Goal: Task Accomplishment & Management: Complete application form

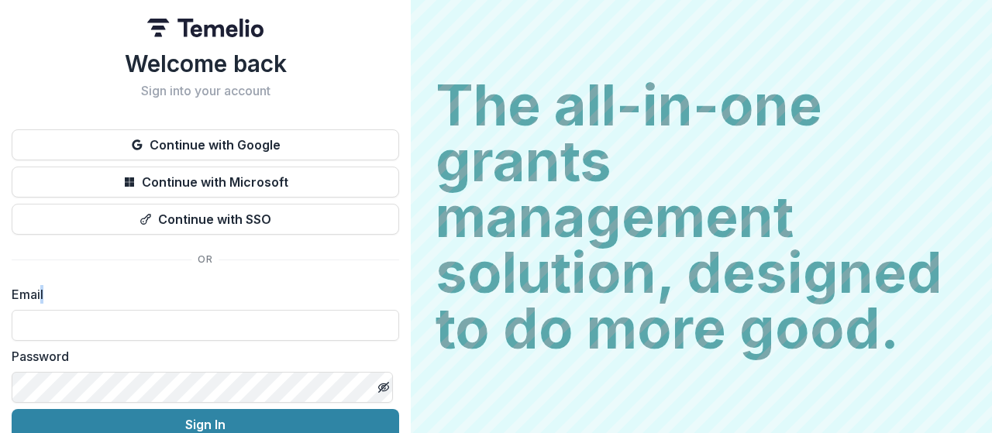
click at [43, 283] on div "Welcome back Sign into your account Continue with Google Continue with Microsof…" at bounding box center [205, 272] width 387 height 445
click at [50, 298] on label "Email" at bounding box center [201, 294] width 378 height 19
click at [26, 285] on label "Email" at bounding box center [201, 294] width 378 height 19
click at [53, 335] on input at bounding box center [205, 325] width 387 height 31
type input "**********"
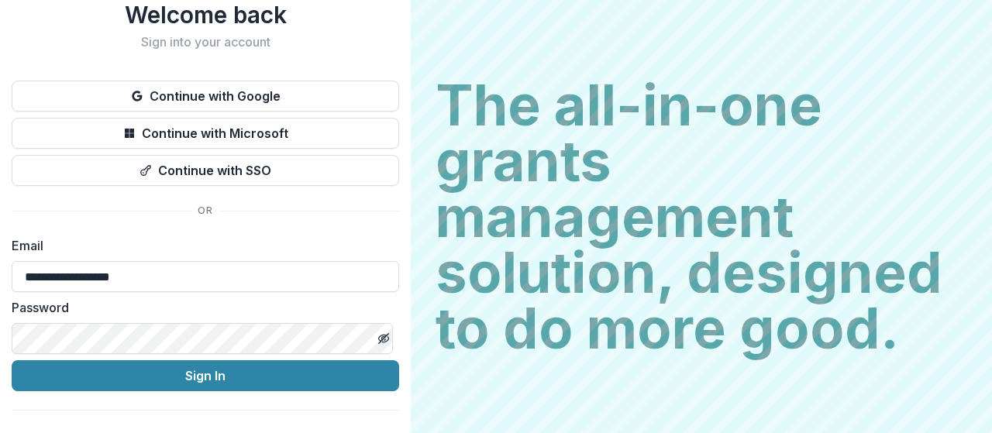
scroll to position [73, 0]
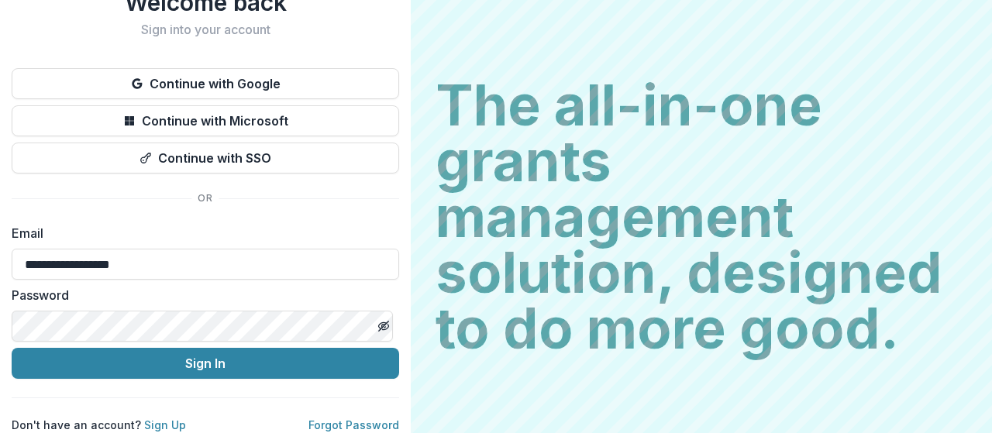
click at [122, 290] on label "Password" at bounding box center [201, 295] width 378 height 19
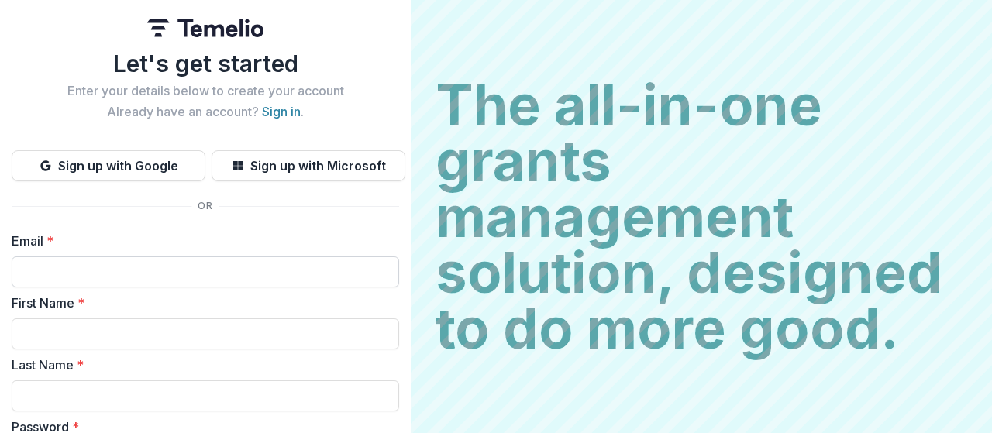
drag, startPoint x: 86, startPoint y: 248, endPoint x: 86, endPoint y: 260, distance: 11.6
click at [85, 249] on label "Email *" at bounding box center [201, 241] width 378 height 19
click at [85, 256] on input "Email *" at bounding box center [205, 271] width 387 height 31
click at [88, 269] on input "Email *" at bounding box center [205, 271] width 387 height 31
type input "**********"
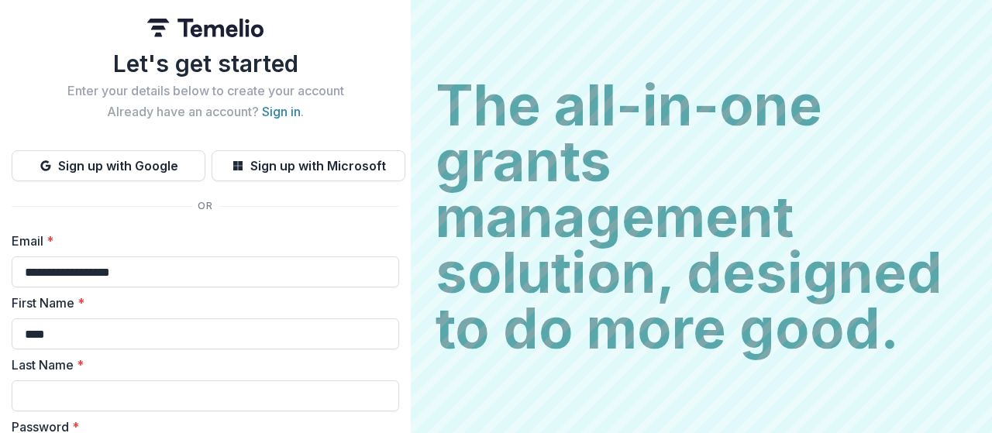
type input "****"
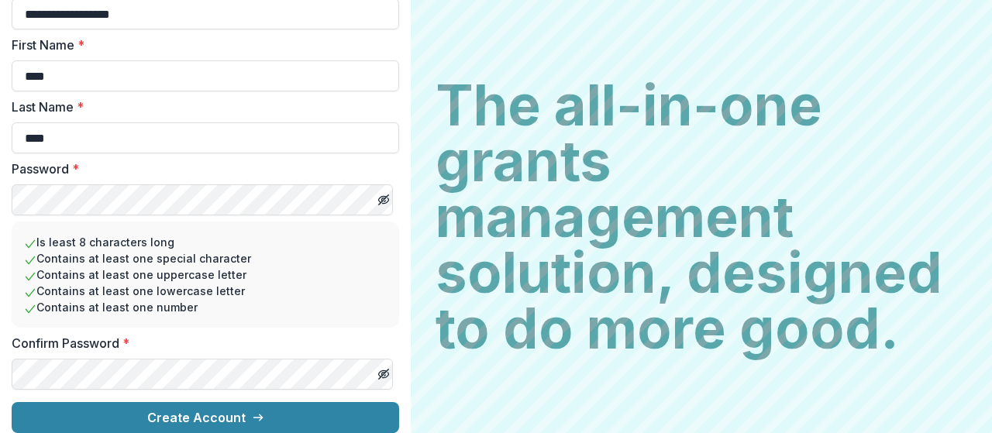
scroll to position [270, 0]
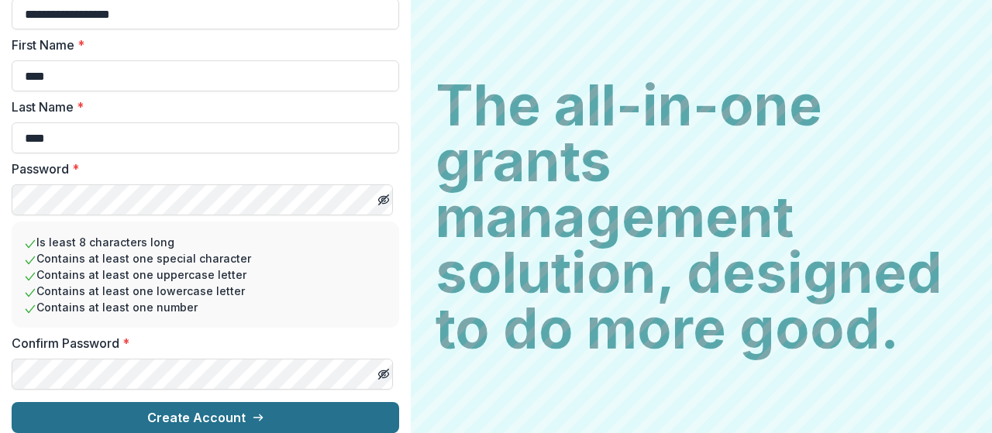
click at [232, 402] on button "Create Account" at bounding box center [205, 417] width 387 height 31
click at [221, 404] on button "Create Account" at bounding box center [205, 417] width 387 height 31
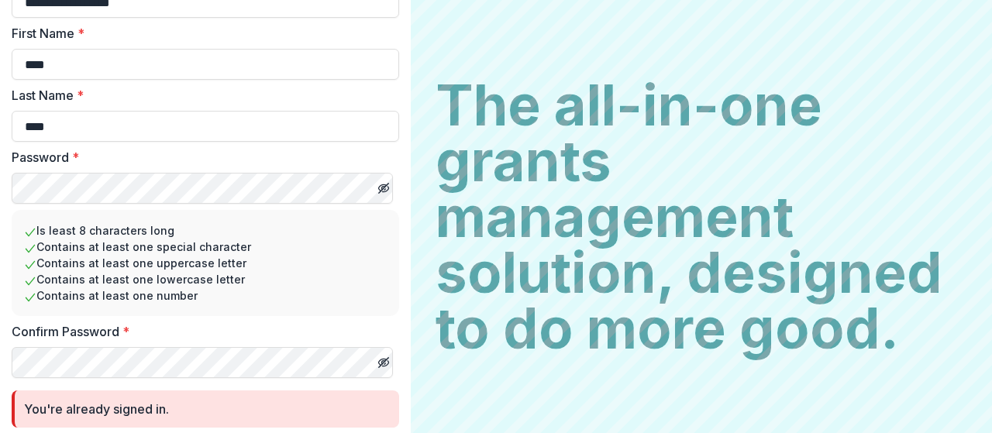
scroll to position [0, 0]
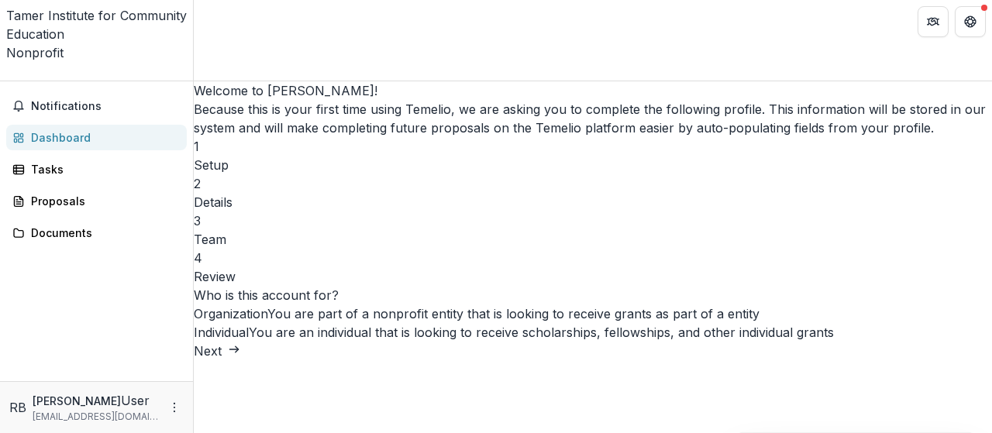
scroll to position [99, 0]
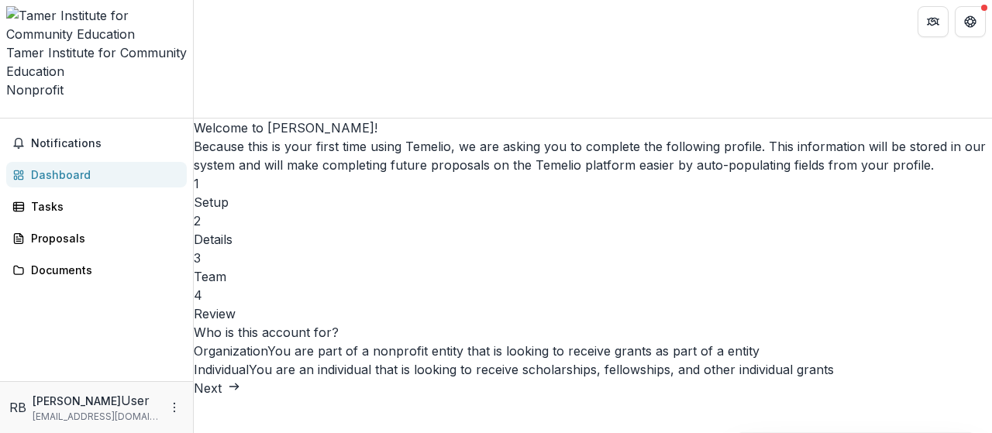
click at [240, 397] on button "Next" at bounding box center [217, 388] width 46 height 19
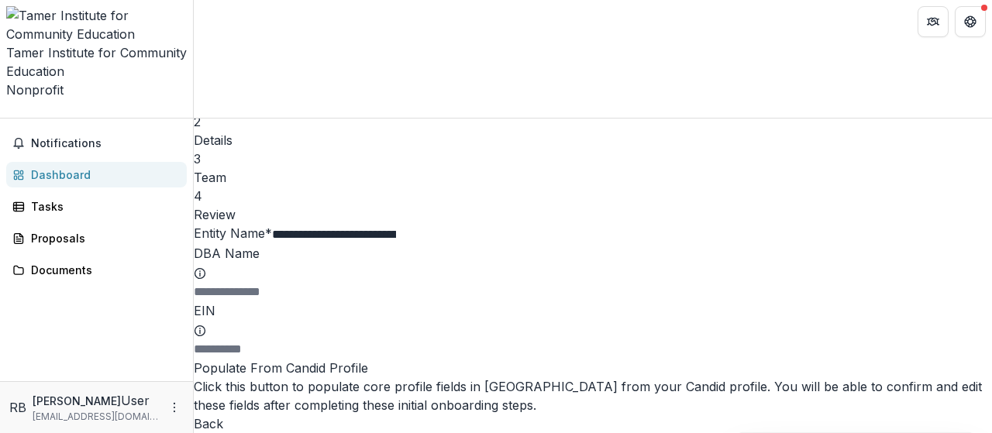
click at [318, 283] on input "DBA Name" at bounding box center [256, 292] width 124 height 19
type input "*****"
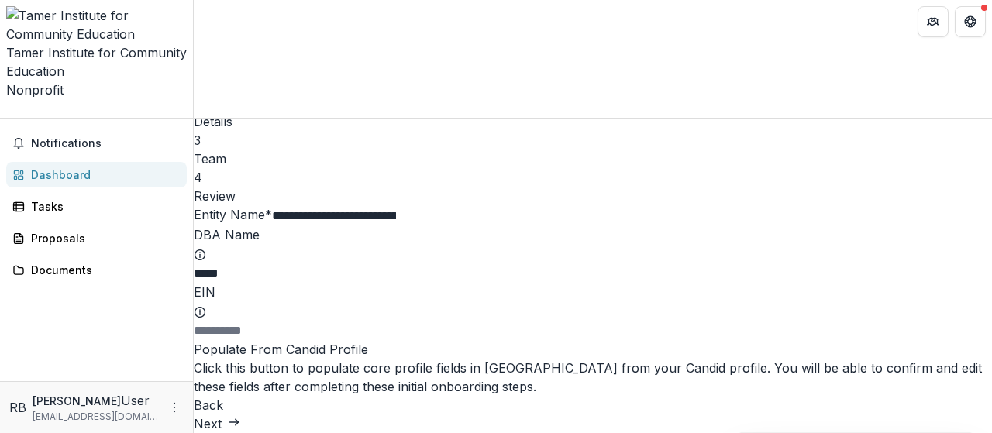
scroll to position [205, 0]
click at [240, 415] on button "Next" at bounding box center [217, 424] width 46 height 19
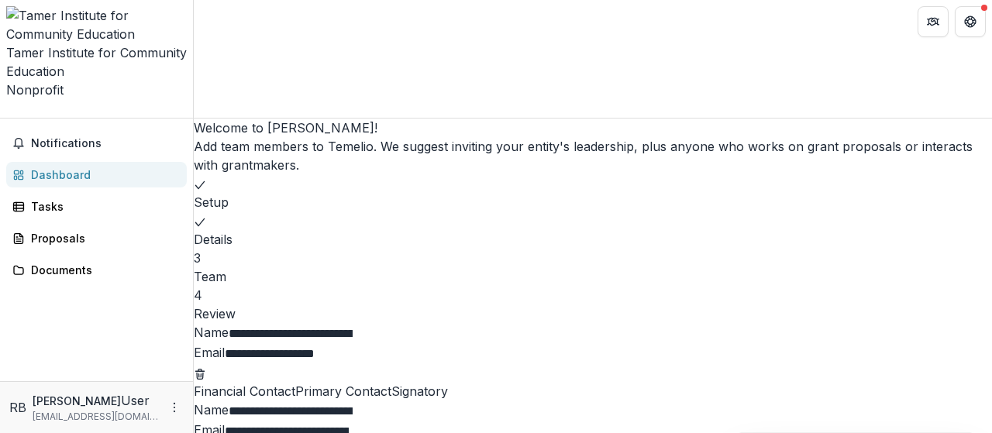
scroll to position [239, 0]
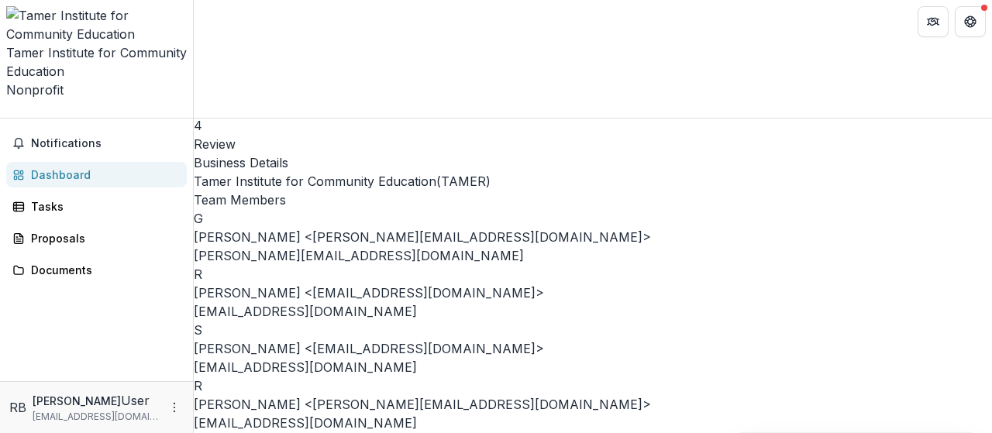
scroll to position [223, 0]
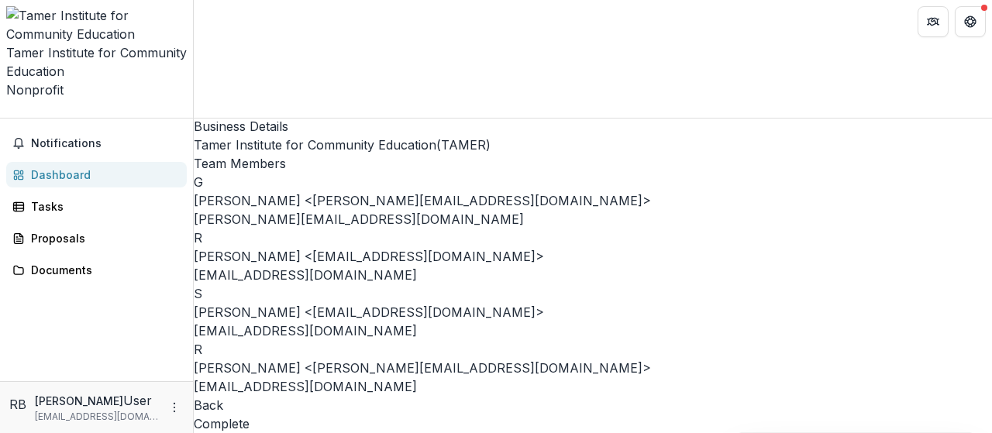
click at [488, 377] on p "rand@tamerinst.org" at bounding box center [593, 386] width 798 height 19
click at [728, 340] on div "R Rand Osama Baba <rand@tamerinst.org> rand@tamerinst.org" at bounding box center [593, 368] width 798 height 56
click at [249, 415] on button "Complete" at bounding box center [222, 424] width 56 height 19
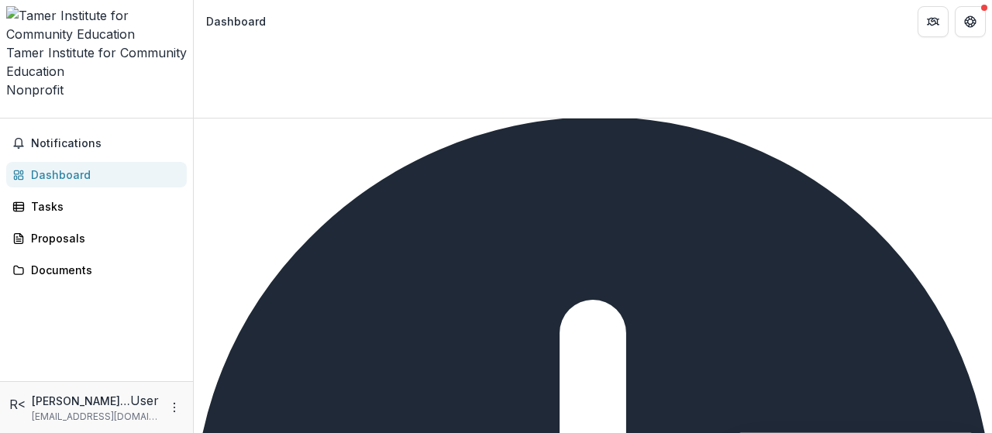
scroll to position [0, 0]
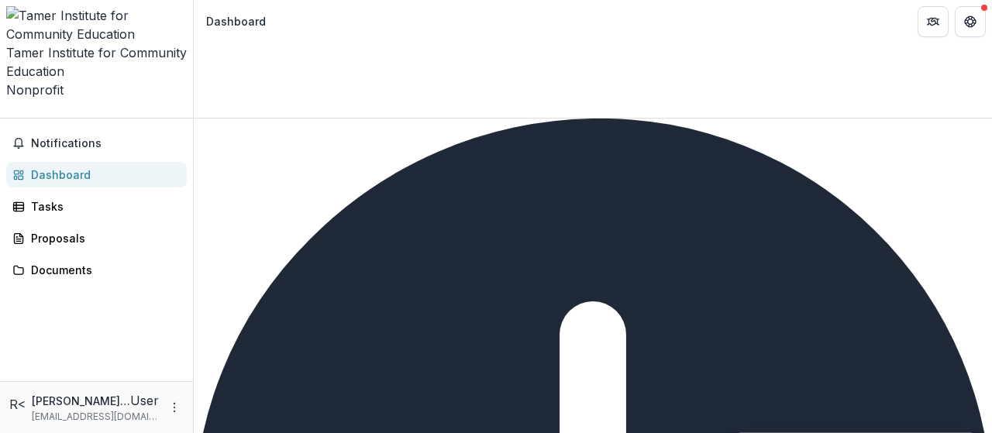
type input "**********"
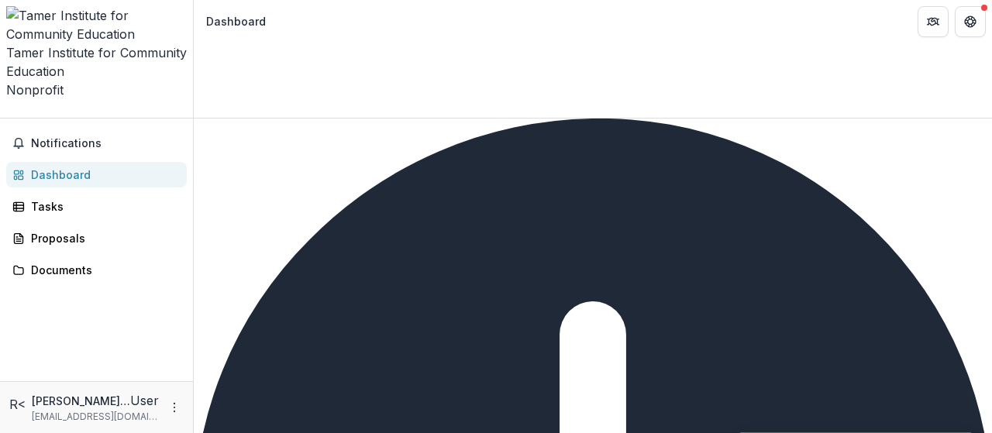
scroll to position [1185, 0]
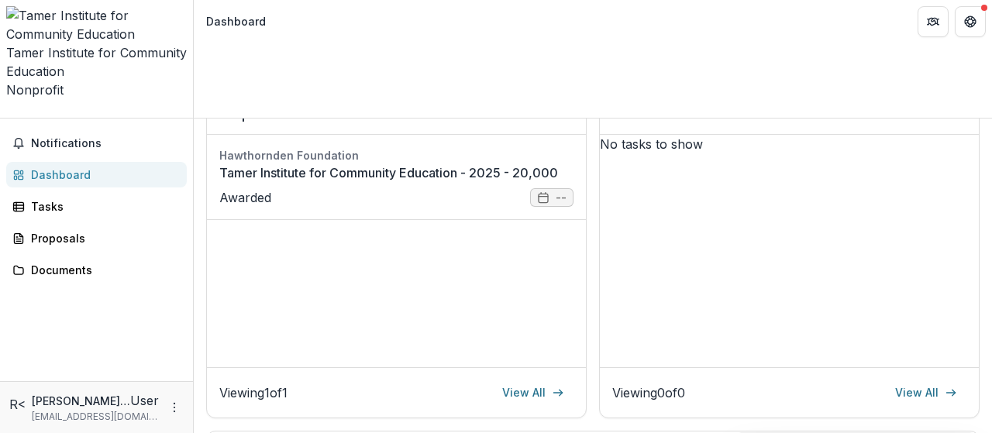
scroll to position [0, 0]
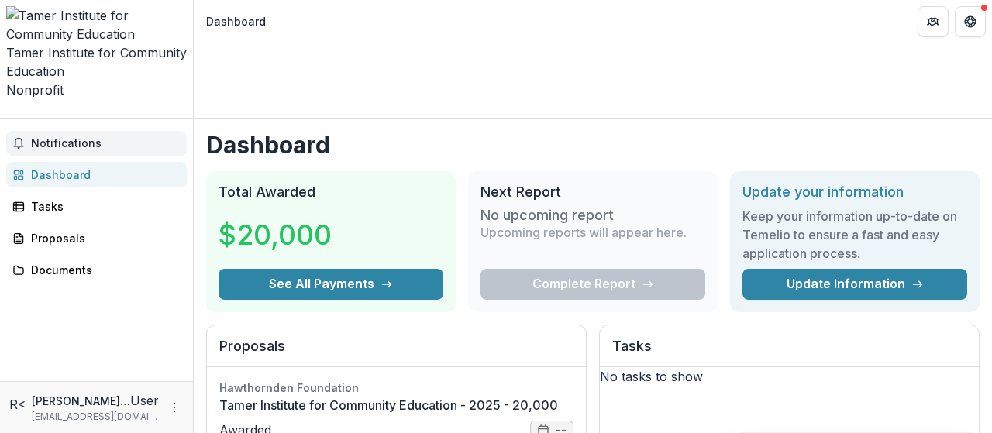
click at [59, 137] on span "Notifications" at bounding box center [106, 143] width 150 height 13
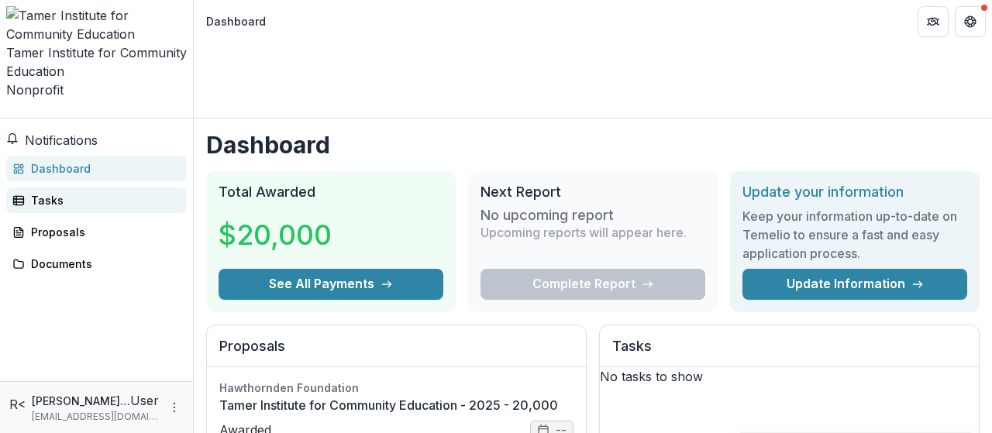
click at [29, 187] on link "Tasks" at bounding box center [96, 200] width 181 height 26
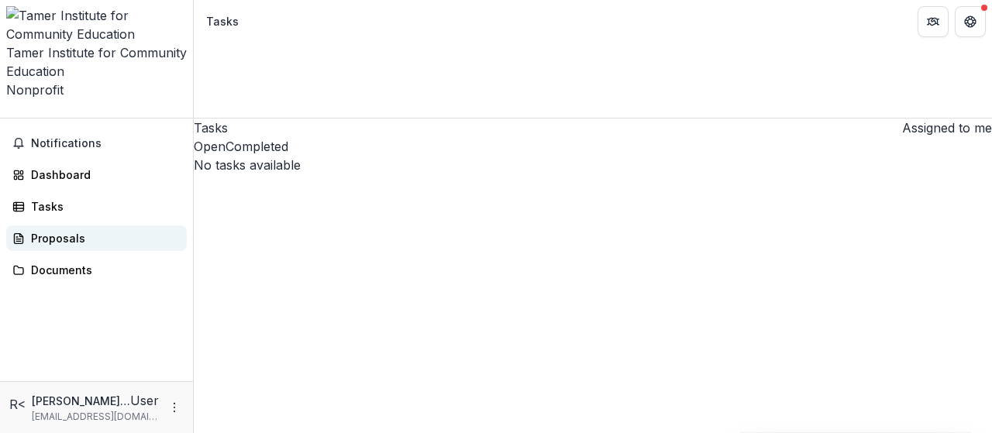
click at [39, 225] on link "Proposals" at bounding box center [96, 238] width 181 height 26
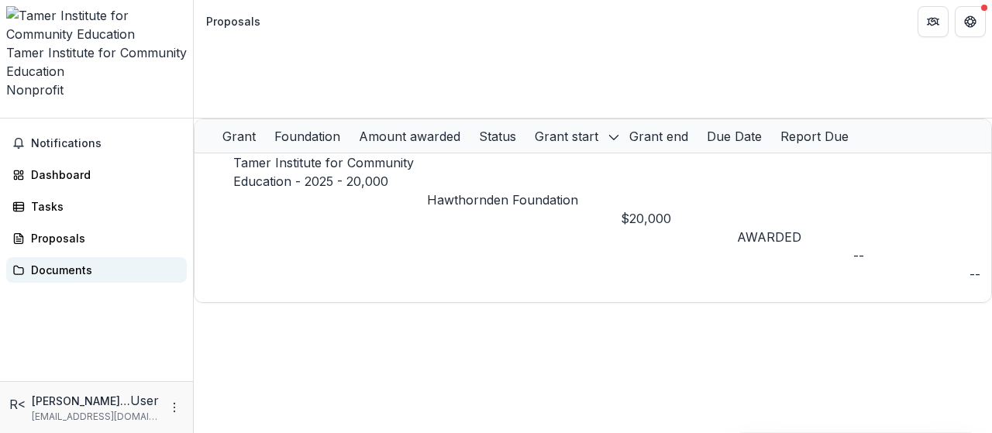
click at [53, 262] on div "Documents" at bounding box center [102, 270] width 143 height 16
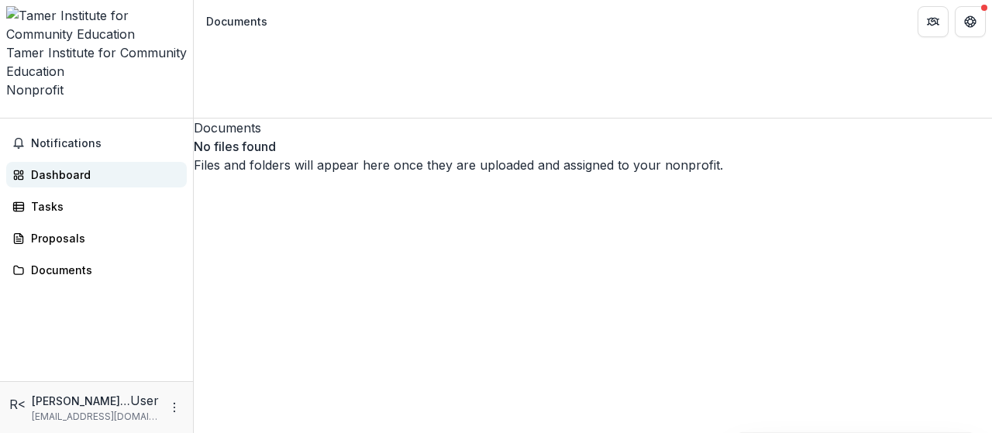
click at [43, 167] on div "Dashboard" at bounding box center [102, 175] width 143 height 16
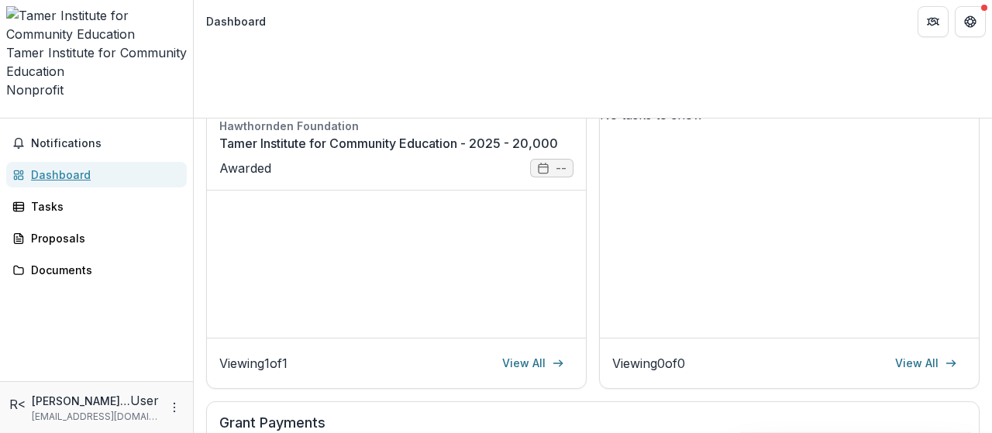
scroll to position [232, 0]
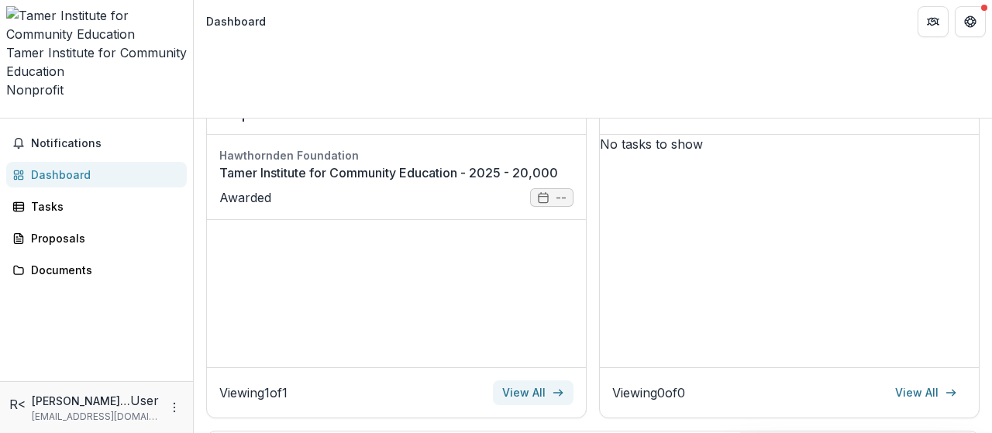
click at [535, 380] on link "View All" at bounding box center [533, 392] width 81 height 25
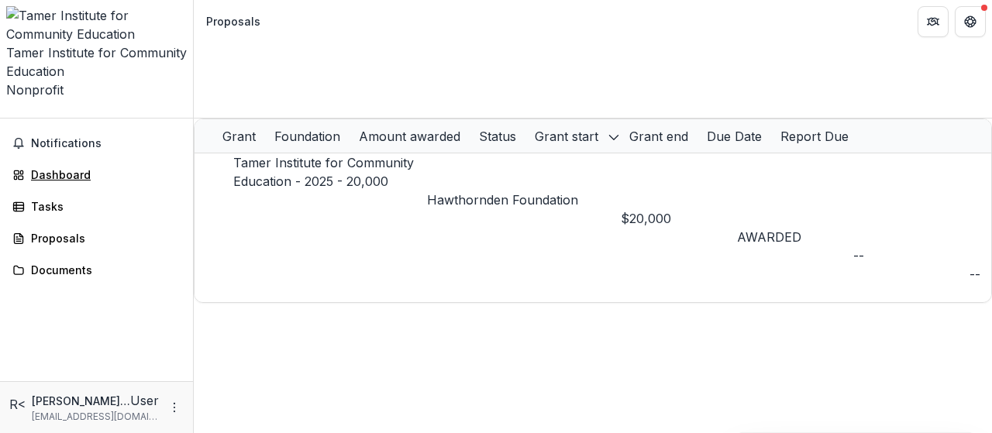
drag, startPoint x: 63, startPoint y: 95, endPoint x: 70, endPoint y: 114, distance: 19.9
click at [63, 167] on div "Dashboard" at bounding box center [102, 175] width 143 height 16
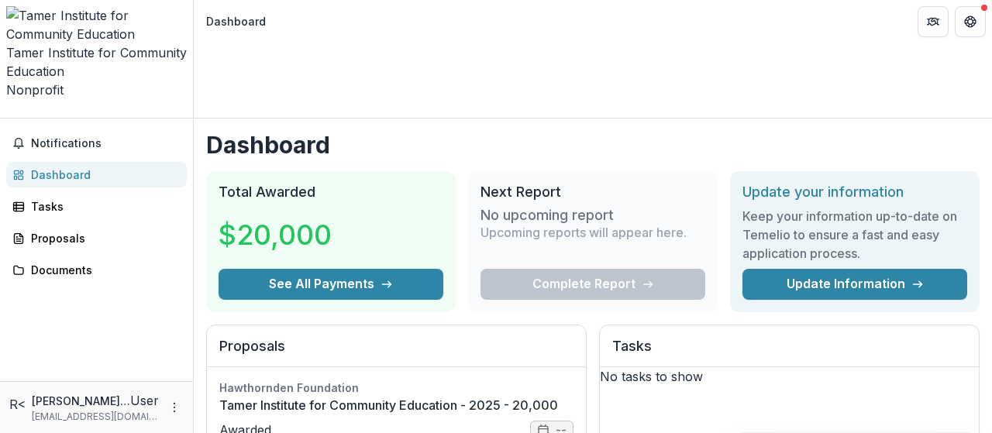
click at [578, 269] on div "Complete Report" at bounding box center [592, 284] width 225 height 31
click at [581, 269] on div "Complete Report" at bounding box center [592, 284] width 225 height 31
